Goal: Information Seeking & Learning: Learn about a topic

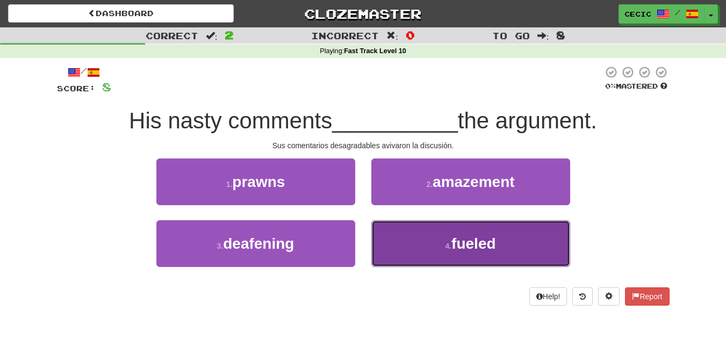
click at [458, 242] on span "fueled" at bounding box center [473, 243] width 44 height 17
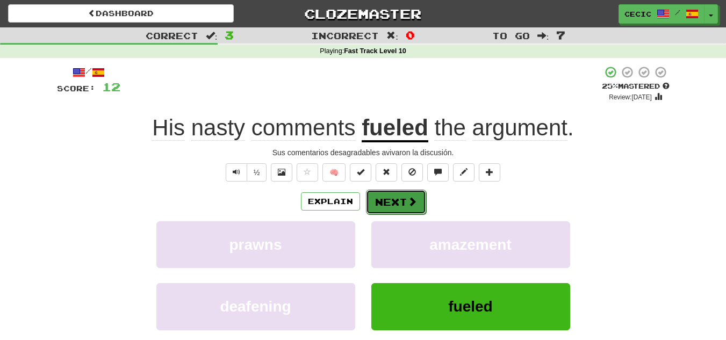
click at [408, 203] on span at bounding box center [412, 202] width 10 height 10
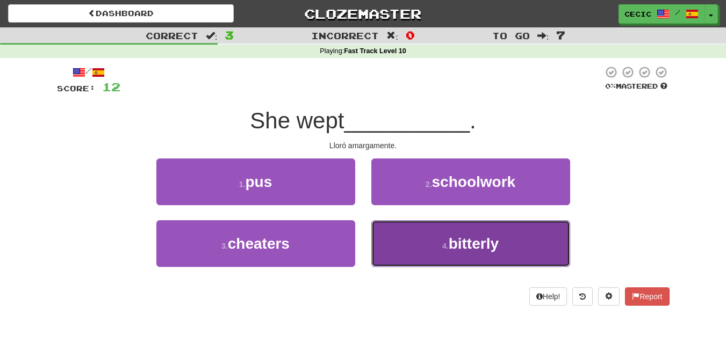
click at [453, 239] on span "bitterly" at bounding box center [474, 243] width 50 height 17
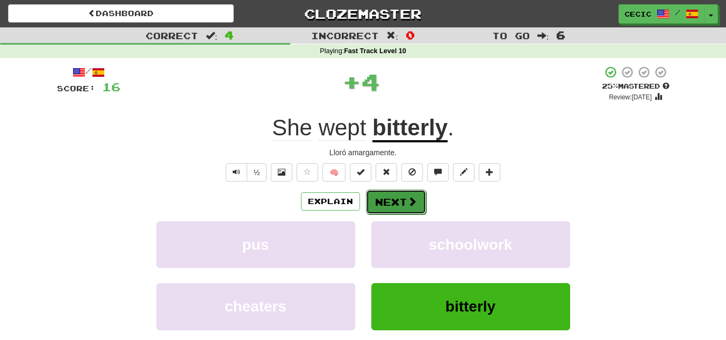
click at [395, 197] on button "Next" at bounding box center [396, 202] width 60 height 25
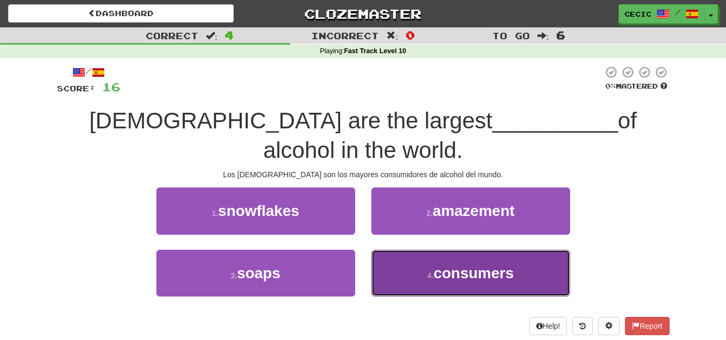
click at [413, 268] on button "4 . consumers" at bounding box center [470, 273] width 199 height 47
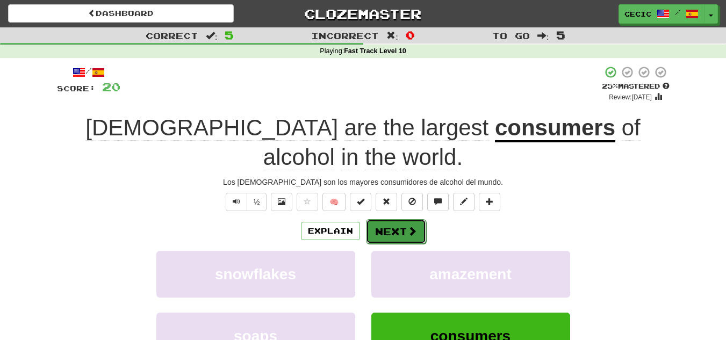
click at [376, 230] on button "Next" at bounding box center [396, 231] width 60 height 25
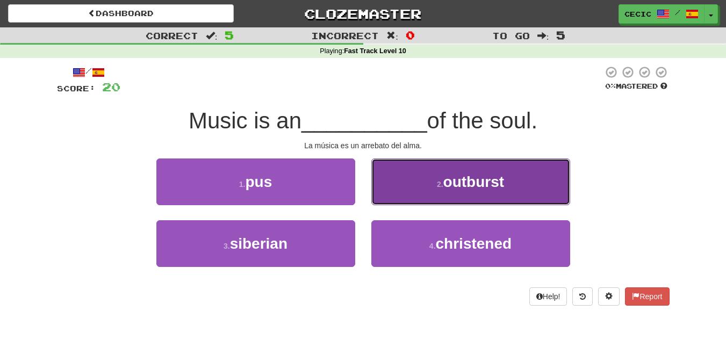
click at [392, 203] on button "2 . outburst" at bounding box center [470, 182] width 199 height 47
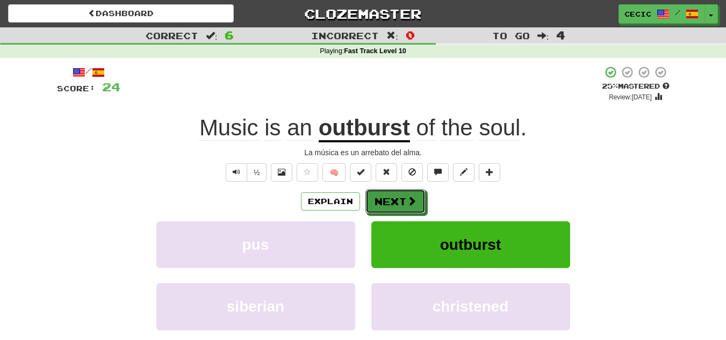
click at [392, 203] on button "Next" at bounding box center [395, 201] width 60 height 25
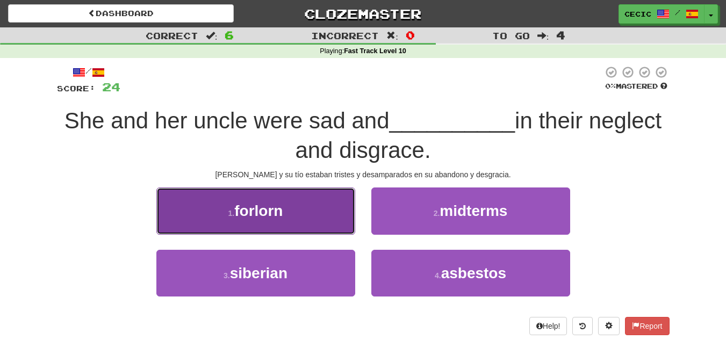
click at [305, 214] on button "1 . forlorn" at bounding box center [255, 211] width 199 height 47
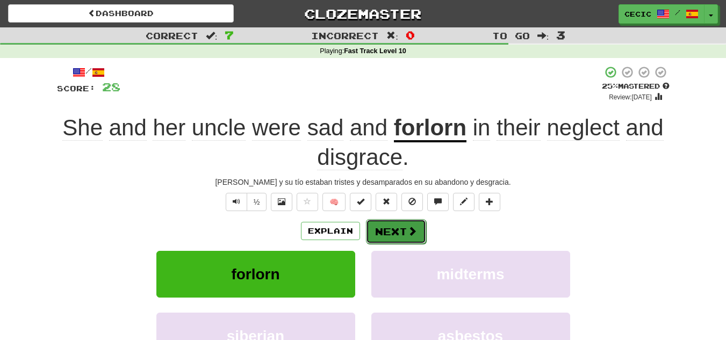
click at [385, 235] on button "Next" at bounding box center [396, 231] width 60 height 25
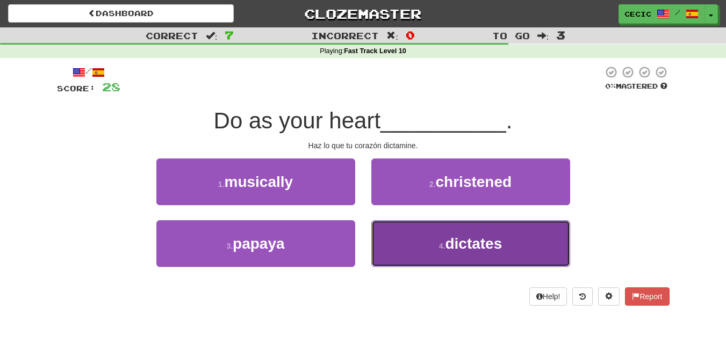
click at [452, 246] on span "dictates" at bounding box center [473, 243] width 57 height 17
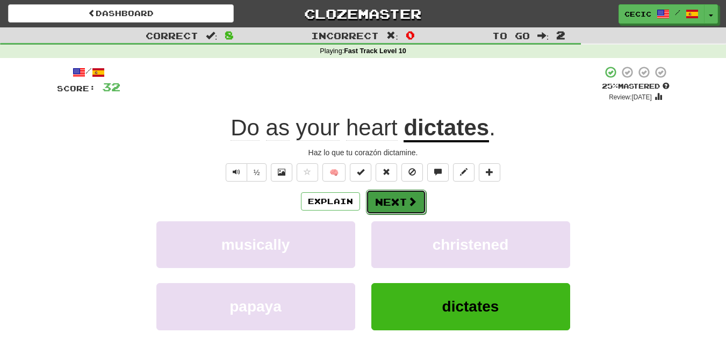
click at [396, 204] on button "Next" at bounding box center [396, 202] width 60 height 25
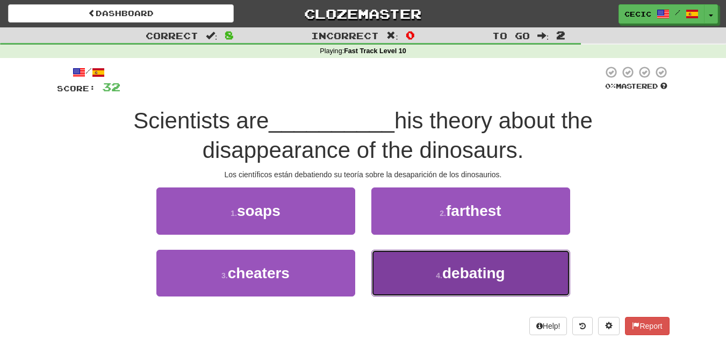
click at [451, 284] on button "4 . debating" at bounding box center [470, 273] width 199 height 47
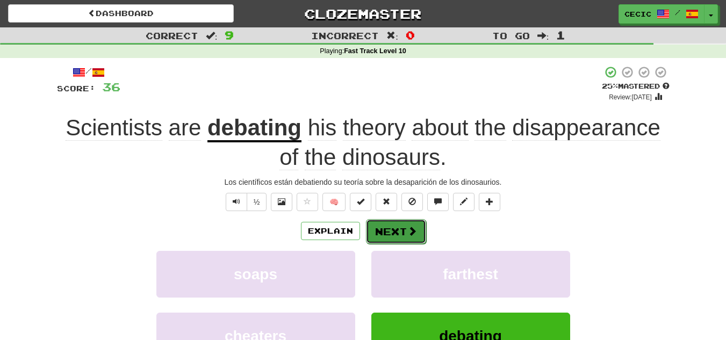
click at [393, 228] on button "Next" at bounding box center [396, 231] width 60 height 25
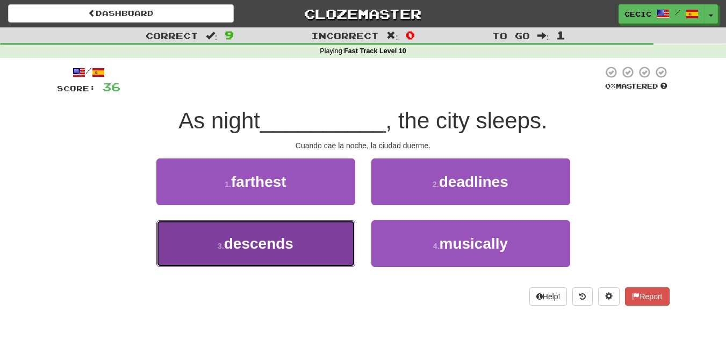
click at [280, 254] on button "3 . descends" at bounding box center [255, 243] width 199 height 47
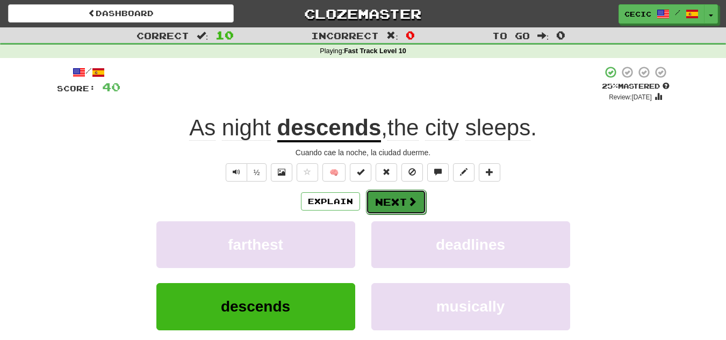
click at [395, 199] on button "Next" at bounding box center [396, 202] width 60 height 25
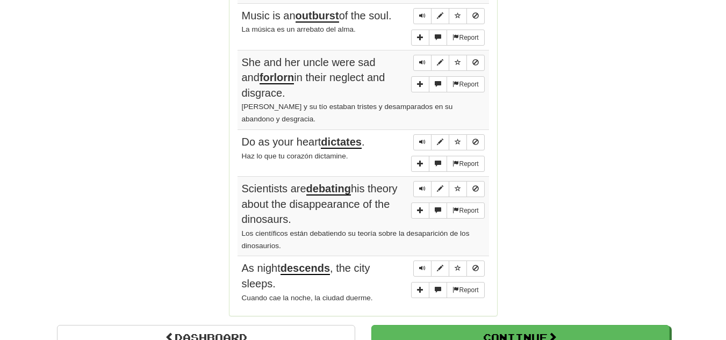
scroll to position [999, 0]
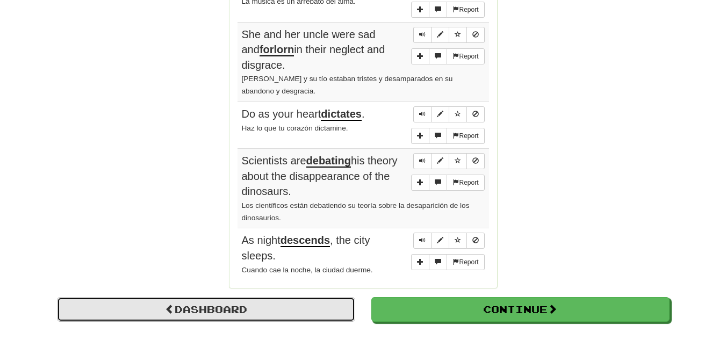
click at [332, 297] on link "Dashboard" at bounding box center [206, 309] width 298 height 25
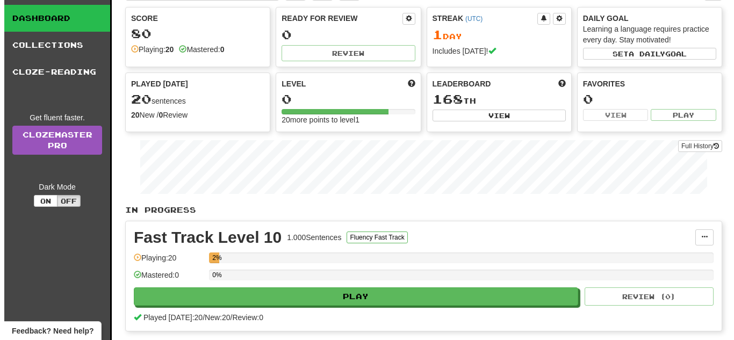
scroll to position [64, 0]
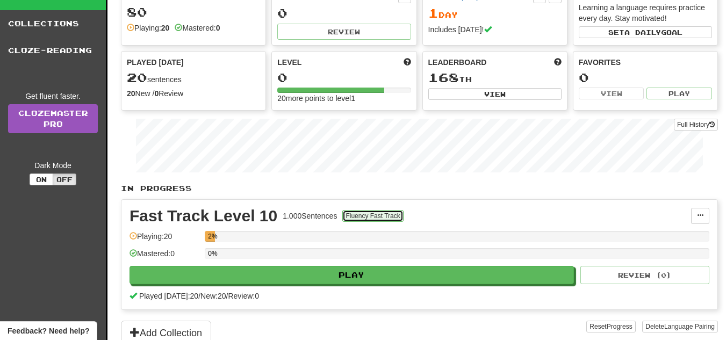
click at [377, 219] on button "Fluency Fast Track" at bounding box center [372, 216] width 61 height 12
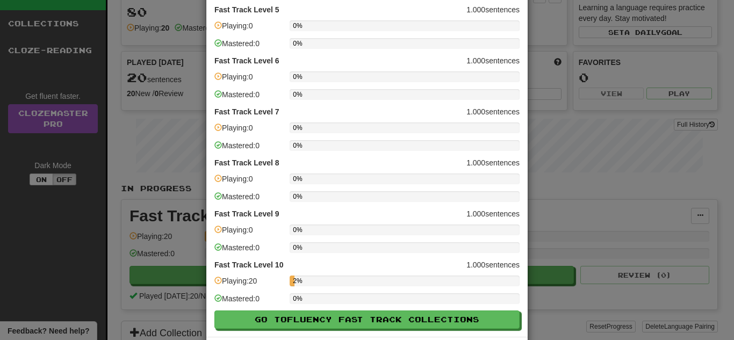
scroll to position [264, 0]
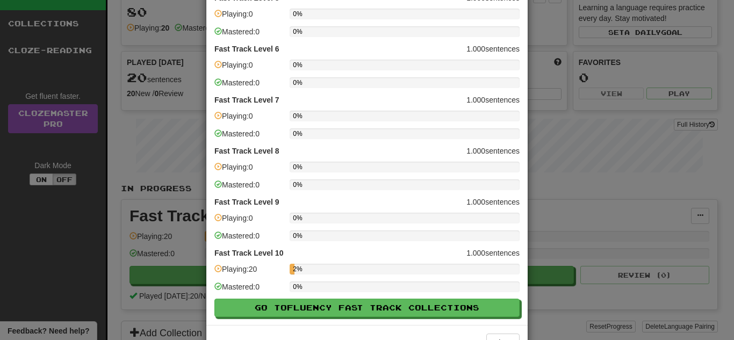
click at [355, 271] on div "2%" at bounding box center [405, 269] width 230 height 11
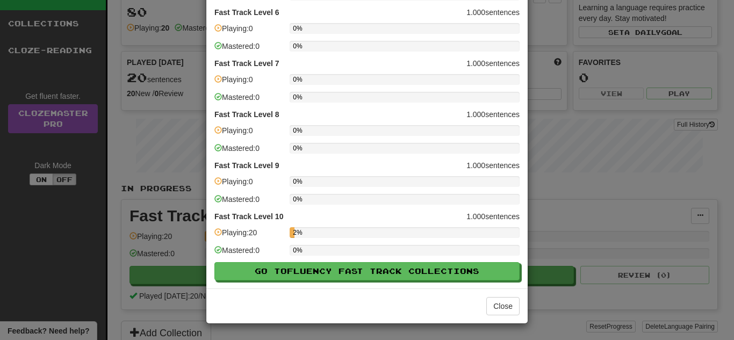
click at [605, 291] on div "× Fluency Fast Track Progress Fast Track Level 1 1.000 sentences Playing: 0 0% …" at bounding box center [367, 170] width 734 height 340
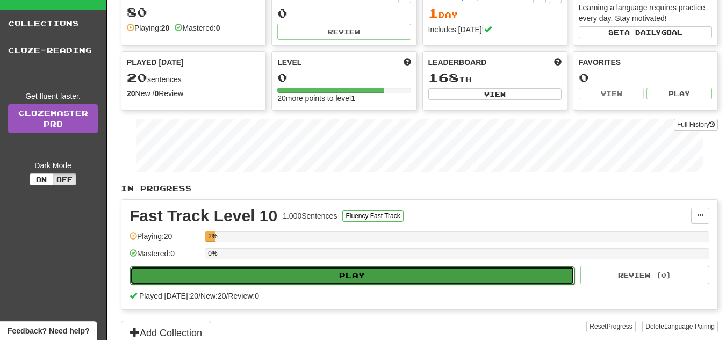
click at [511, 279] on button "Play" at bounding box center [352, 275] width 444 height 18
select select "**"
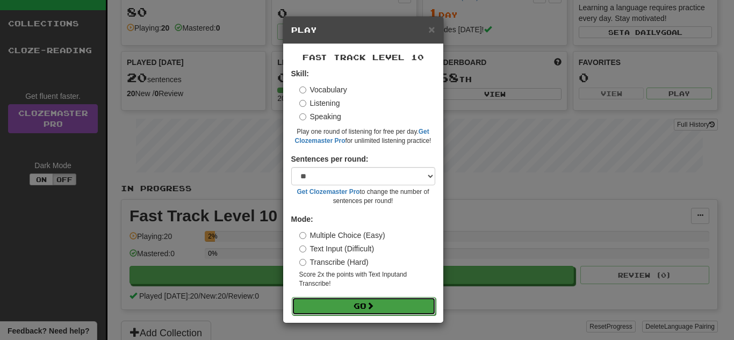
click at [340, 302] on button "Go" at bounding box center [364, 306] width 144 height 18
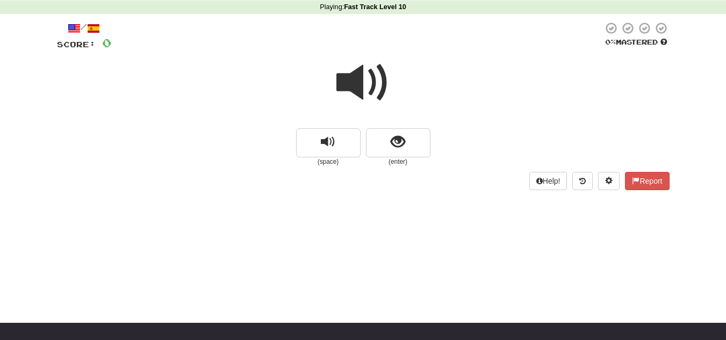
scroll to position [43, 0]
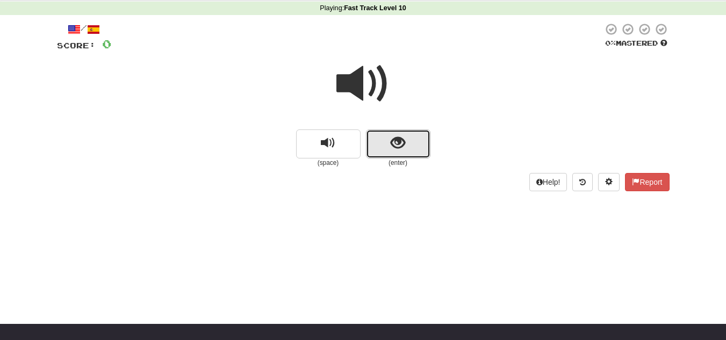
click at [408, 155] on button "show sentence" at bounding box center [398, 143] width 64 height 29
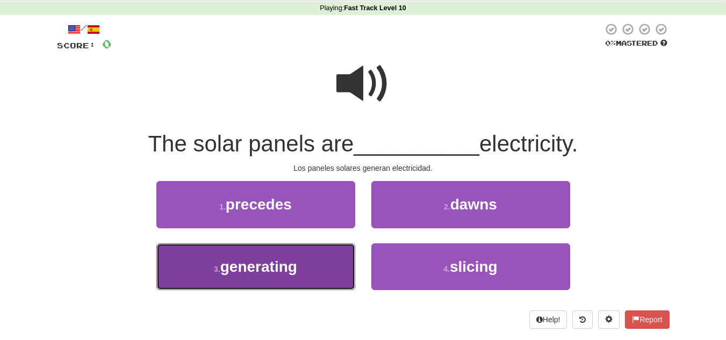
click at [297, 259] on span "generating" at bounding box center [258, 266] width 77 height 17
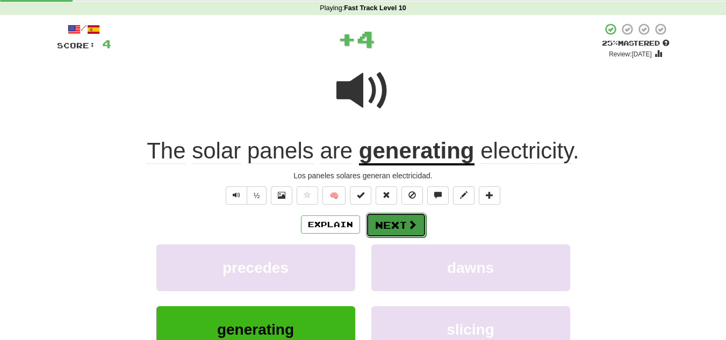
click at [396, 223] on button "Next" at bounding box center [396, 225] width 60 height 25
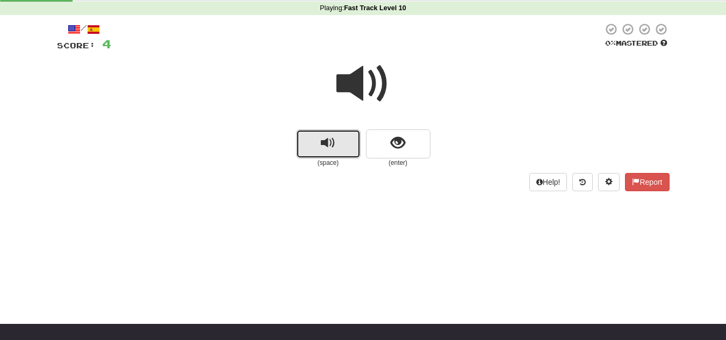
click at [340, 146] on button "replay audio" at bounding box center [328, 143] width 64 height 29
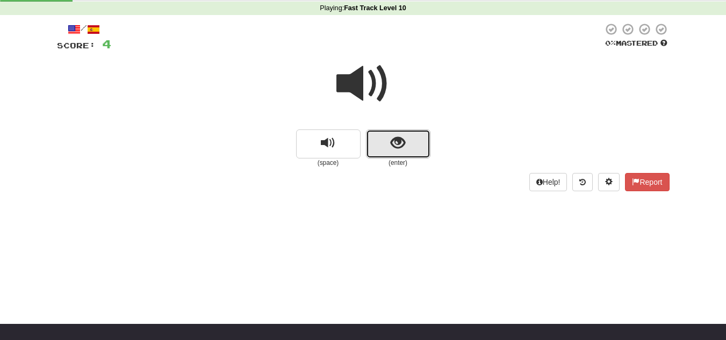
click at [388, 147] on button "show sentence" at bounding box center [398, 143] width 64 height 29
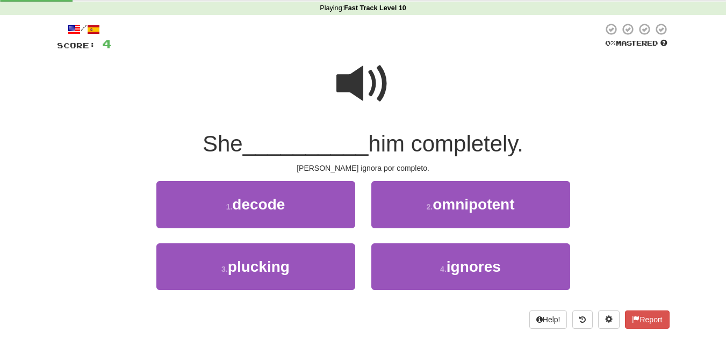
click at [409, 291] on div "4 . ignores" at bounding box center [470, 274] width 215 height 62
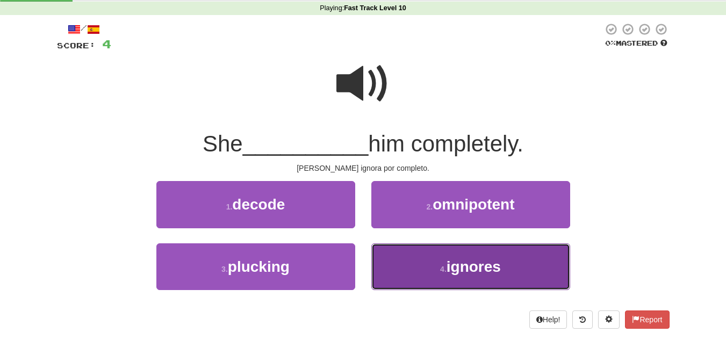
click at [404, 264] on button "4 . ignores" at bounding box center [470, 266] width 199 height 47
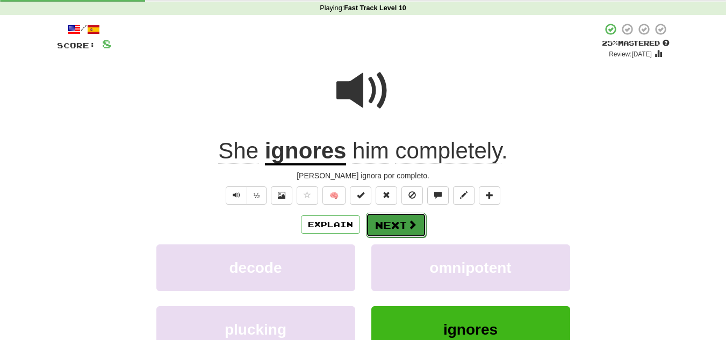
click at [387, 230] on button "Next" at bounding box center [396, 225] width 60 height 25
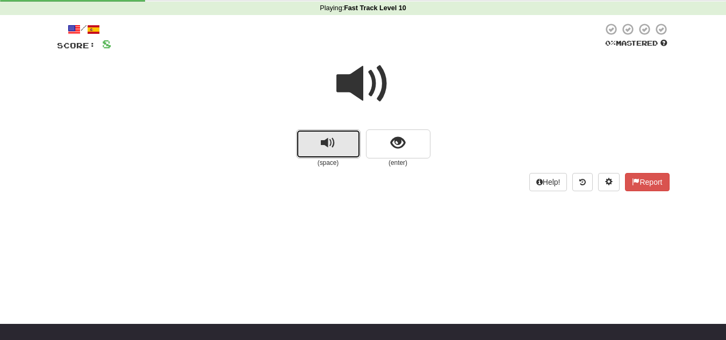
click at [317, 156] on button "replay audio" at bounding box center [328, 143] width 64 height 29
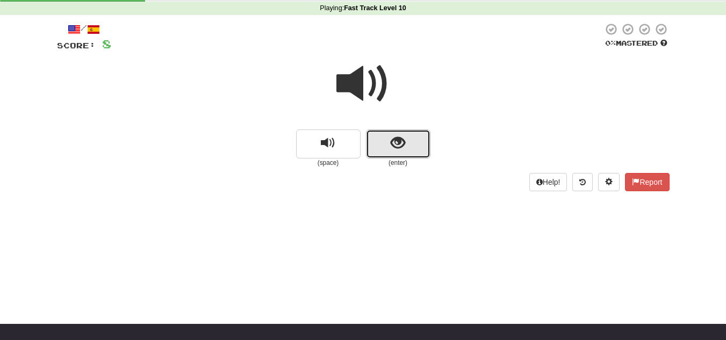
click at [384, 143] on button "show sentence" at bounding box center [398, 143] width 64 height 29
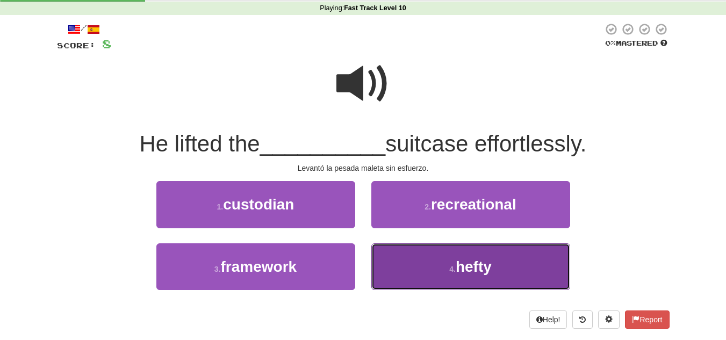
click at [424, 262] on button "4 . hefty" at bounding box center [470, 266] width 199 height 47
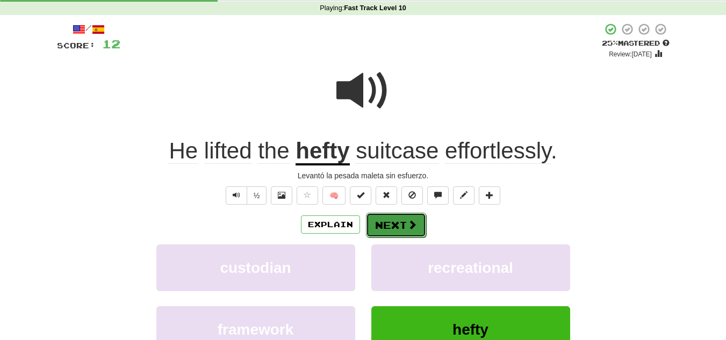
click at [390, 221] on button "Next" at bounding box center [396, 225] width 60 height 25
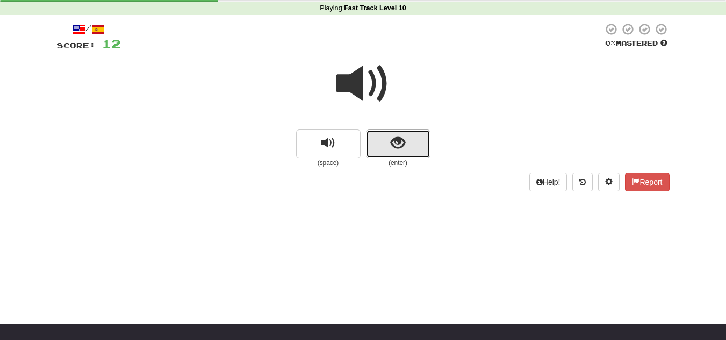
click at [384, 138] on button "show sentence" at bounding box center [398, 143] width 64 height 29
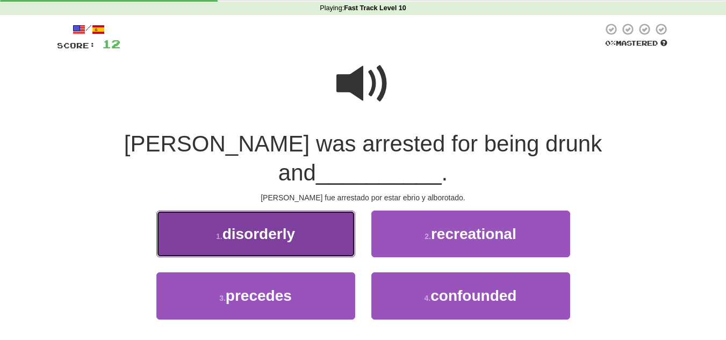
click at [303, 211] on button "1 . disorderly" at bounding box center [255, 234] width 199 height 47
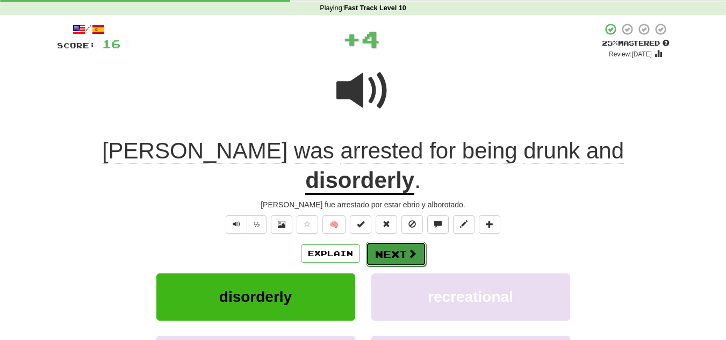
click at [407, 249] on span at bounding box center [412, 254] width 10 height 10
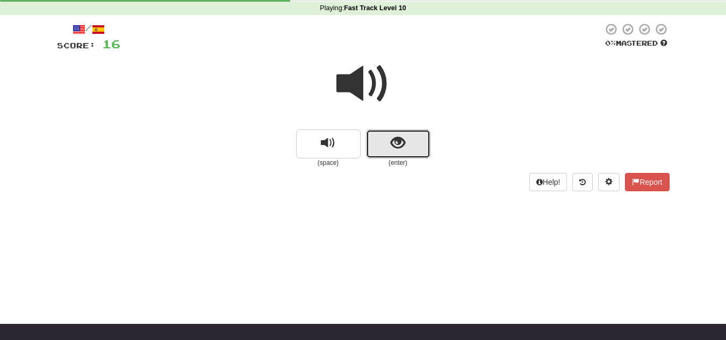
click at [391, 150] on span "show sentence" at bounding box center [398, 143] width 15 height 15
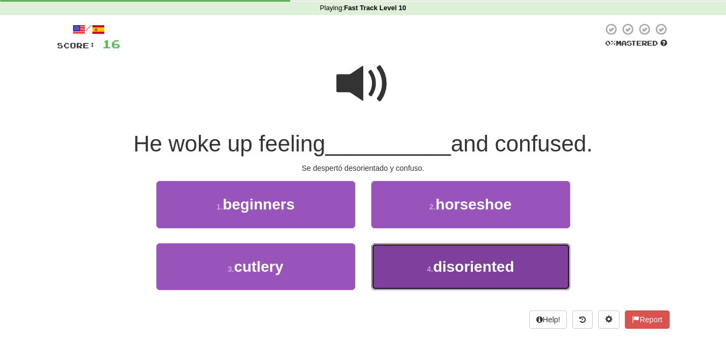
click at [432, 273] on small "4 ." at bounding box center [430, 269] width 6 height 9
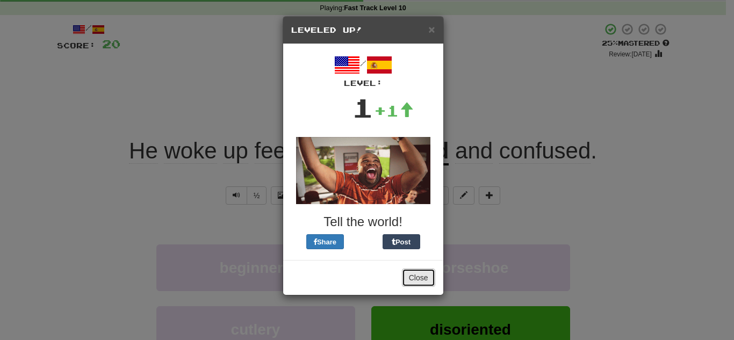
click at [421, 277] on button "Close" at bounding box center [418, 278] width 33 height 18
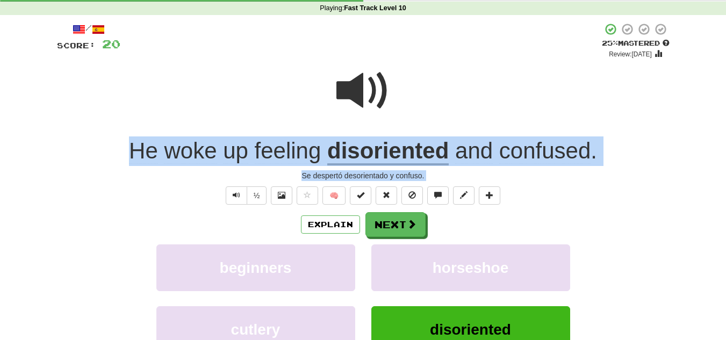
drag, startPoint x: 725, startPoint y: 99, endPoint x: 733, endPoint y: 234, distance: 134.6
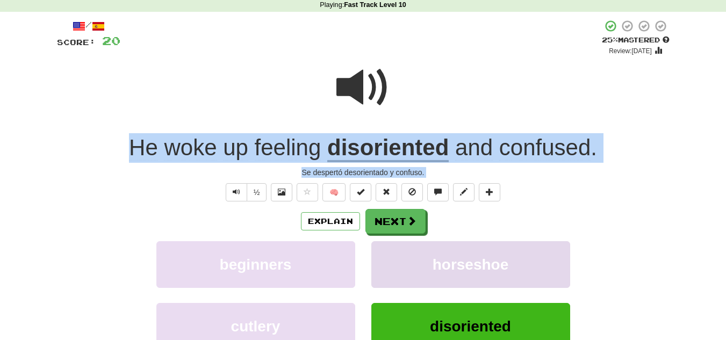
scroll to position [64, 0]
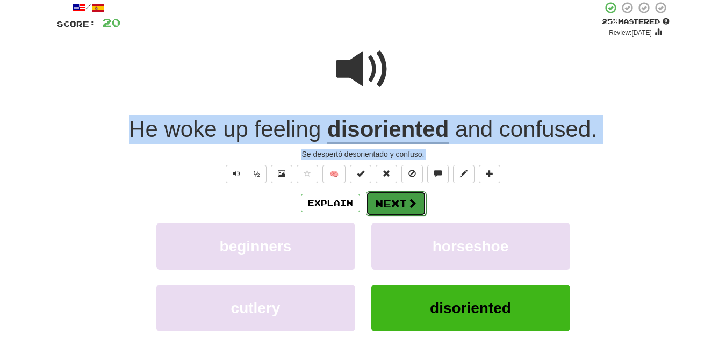
click at [383, 200] on button "Next" at bounding box center [396, 203] width 60 height 25
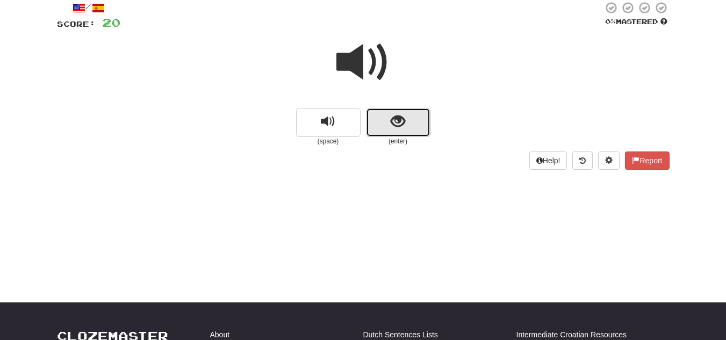
click at [393, 118] on span "show sentence" at bounding box center [398, 121] width 15 height 15
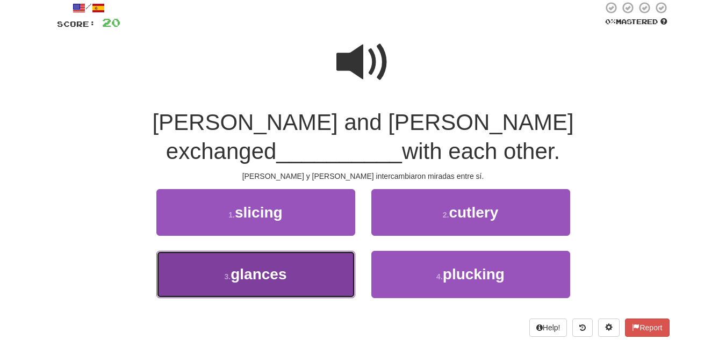
click at [302, 251] on button "3 . glances" at bounding box center [255, 274] width 199 height 47
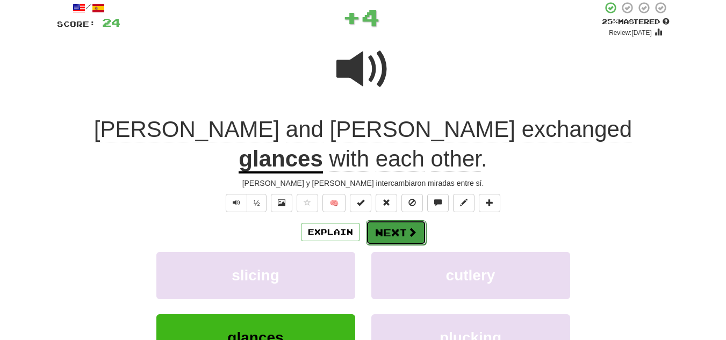
click at [374, 220] on button "Next" at bounding box center [396, 232] width 60 height 25
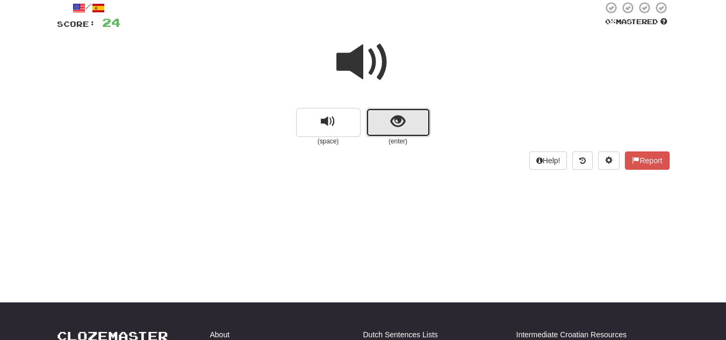
click at [372, 130] on button "show sentence" at bounding box center [398, 122] width 64 height 29
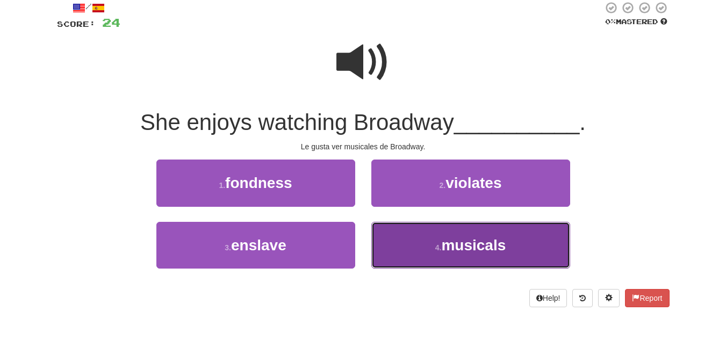
click at [404, 223] on button "4 . musicals" at bounding box center [470, 245] width 199 height 47
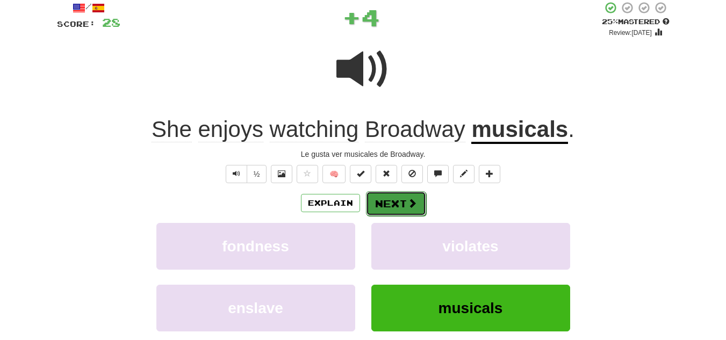
click at [394, 197] on button "Next" at bounding box center [396, 203] width 60 height 25
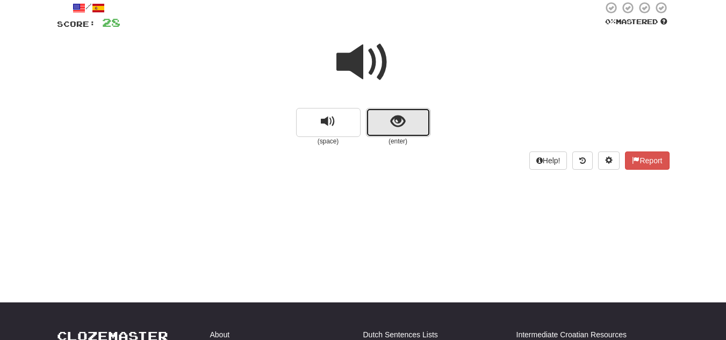
click at [379, 135] on button "show sentence" at bounding box center [398, 122] width 64 height 29
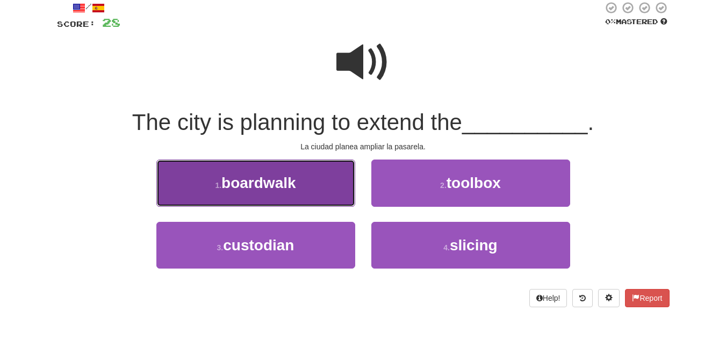
click at [260, 195] on button "1 . boardwalk" at bounding box center [255, 183] width 199 height 47
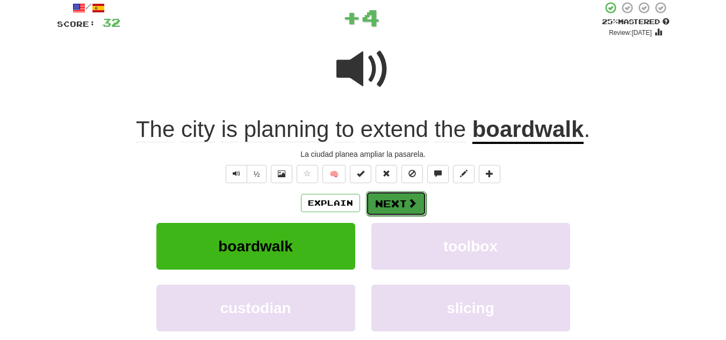
click at [379, 205] on button "Next" at bounding box center [396, 203] width 60 height 25
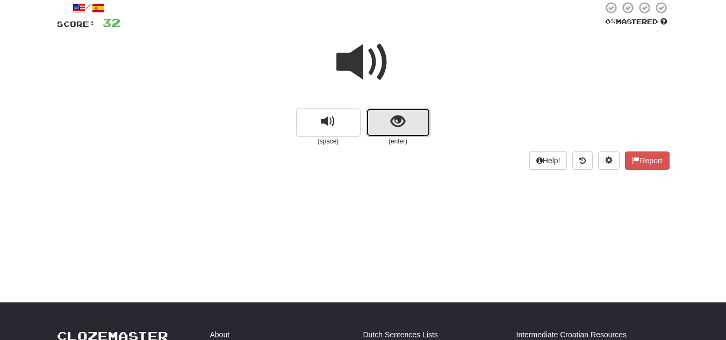
click at [370, 129] on button "show sentence" at bounding box center [398, 122] width 64 height 29
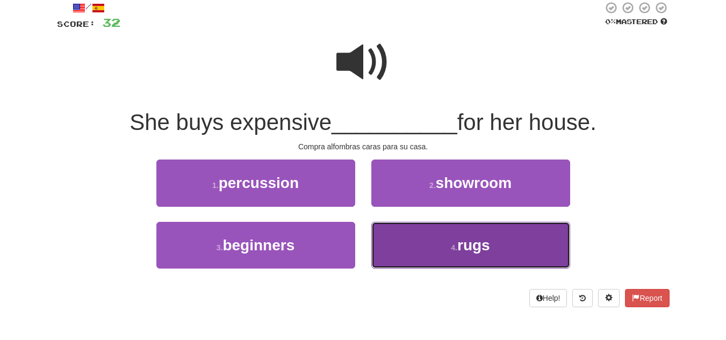
click at [424, 234] on button "4 . rugs" at bounding box center [470, 245] width 199 height 47
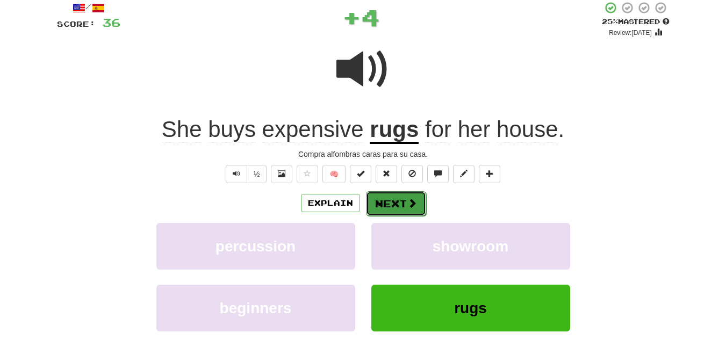
click at [404, 201] on button "Next" at bounding box center [396, 203] width 60 height 25
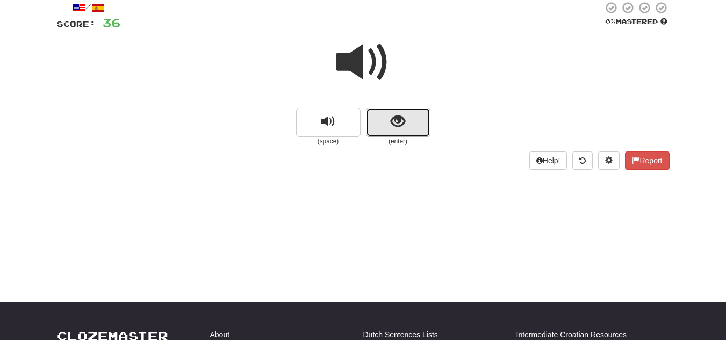
click at [394, 135] on button "show sentence" at bounding box center [398, 122] width 64 height 29
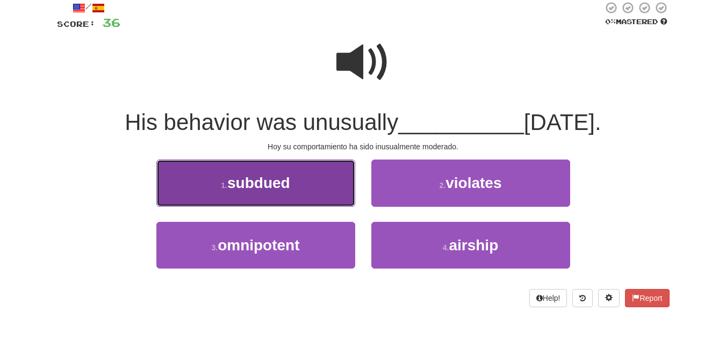
click at [269, 179] on span "subdued" at bounding box center [258, 183] width 63 height 17
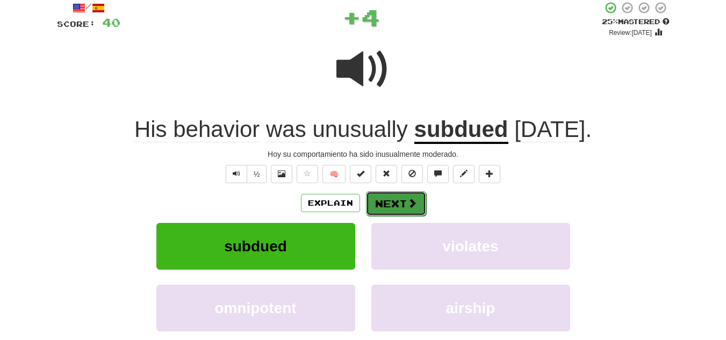
click at [402, 208] on button "Next" at bounding box center [396, 203] width 60 height 25
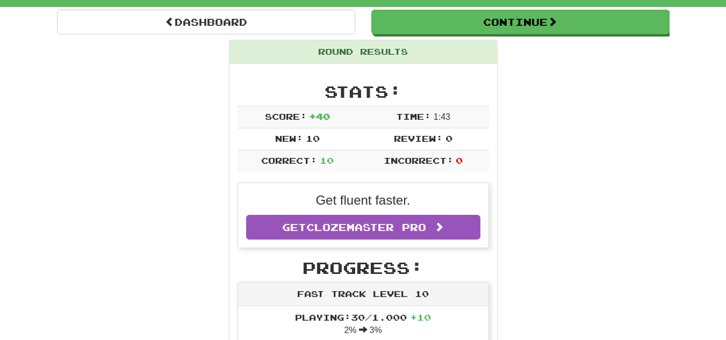
scroll to position [112, 0]
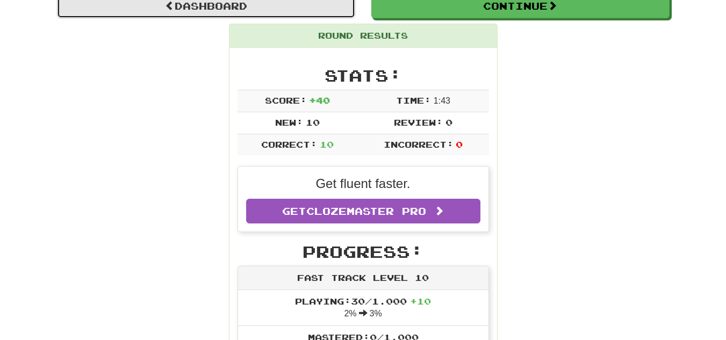
click at [234, 3] on link "Dashboard" at bounding box center [206, 6] width 298 height 25
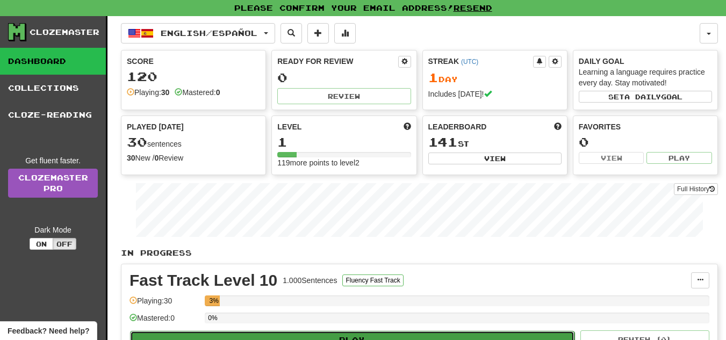
click at [338, 336] on button "Play" at bounding box center [352, 340] width 444 height 18
select select "**"
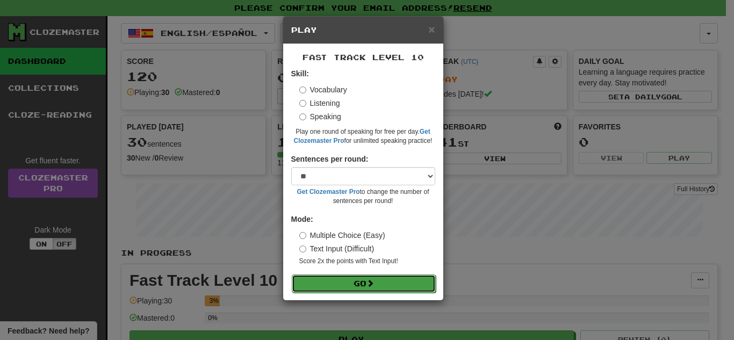
click at [312, 287] on button "Go" at bounding box center [364, 284] width 144 height 18
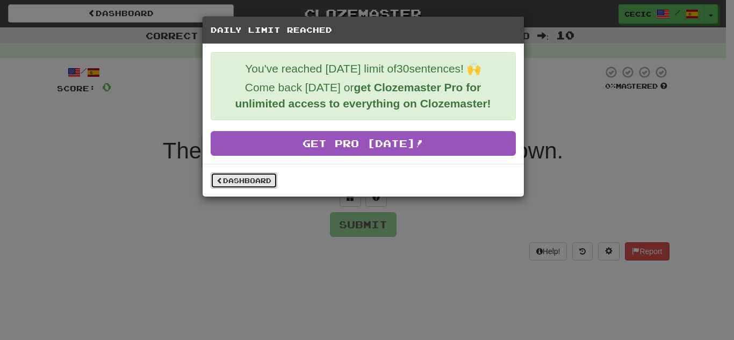
click at [242, 185] on link "Dashboard" at bounding box center [244, 180] width 67 height 16
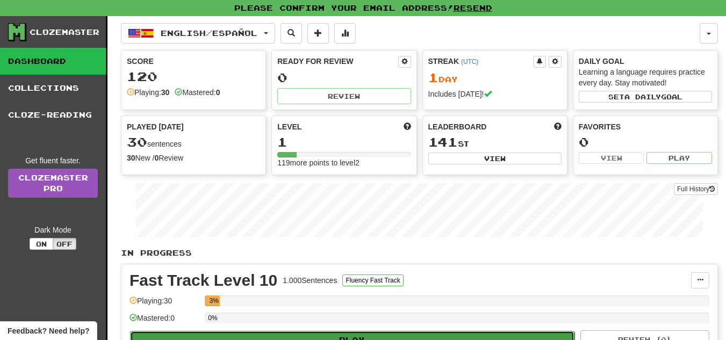
click at [355, 331] on button "Play" at bounding box center [352, 340] width 444 height 18
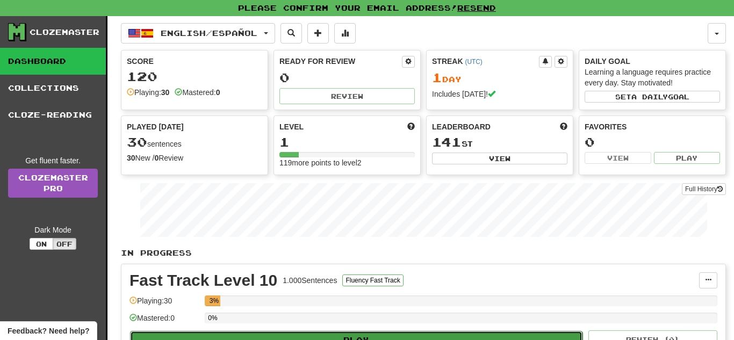
select select "**"
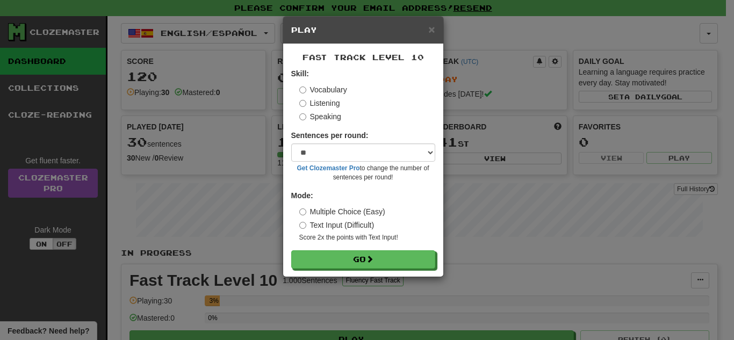
click at [309, 211] on label "Multiple Choice (Easy)" at bounding box center [342, 211] width 86 height 11
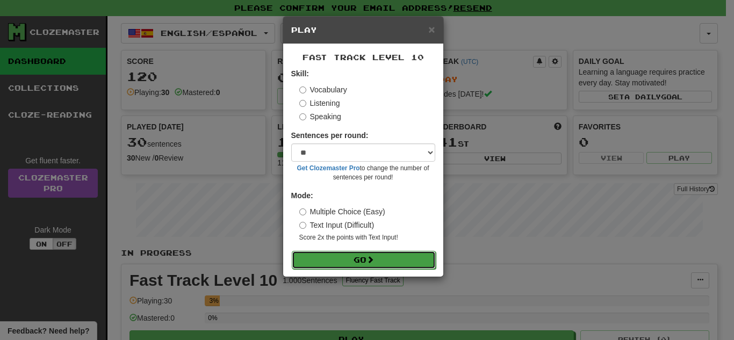
click at [321, 258] on button "Go" at bounding box center [364, 260] width 144 height 18
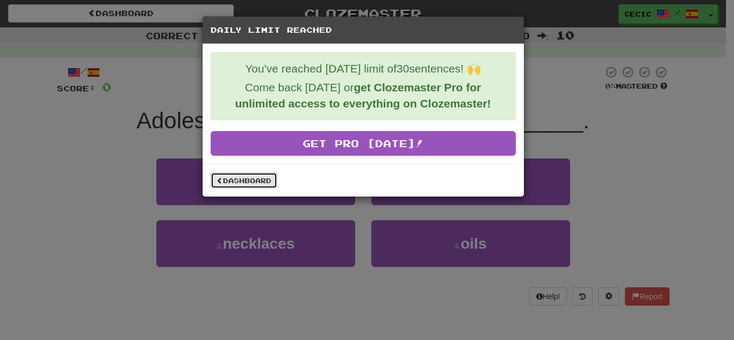
click at [241, 181] on link "Dashboard" at bounding box center [244, 180] width 67 height 16
